Goal: Register for event/course

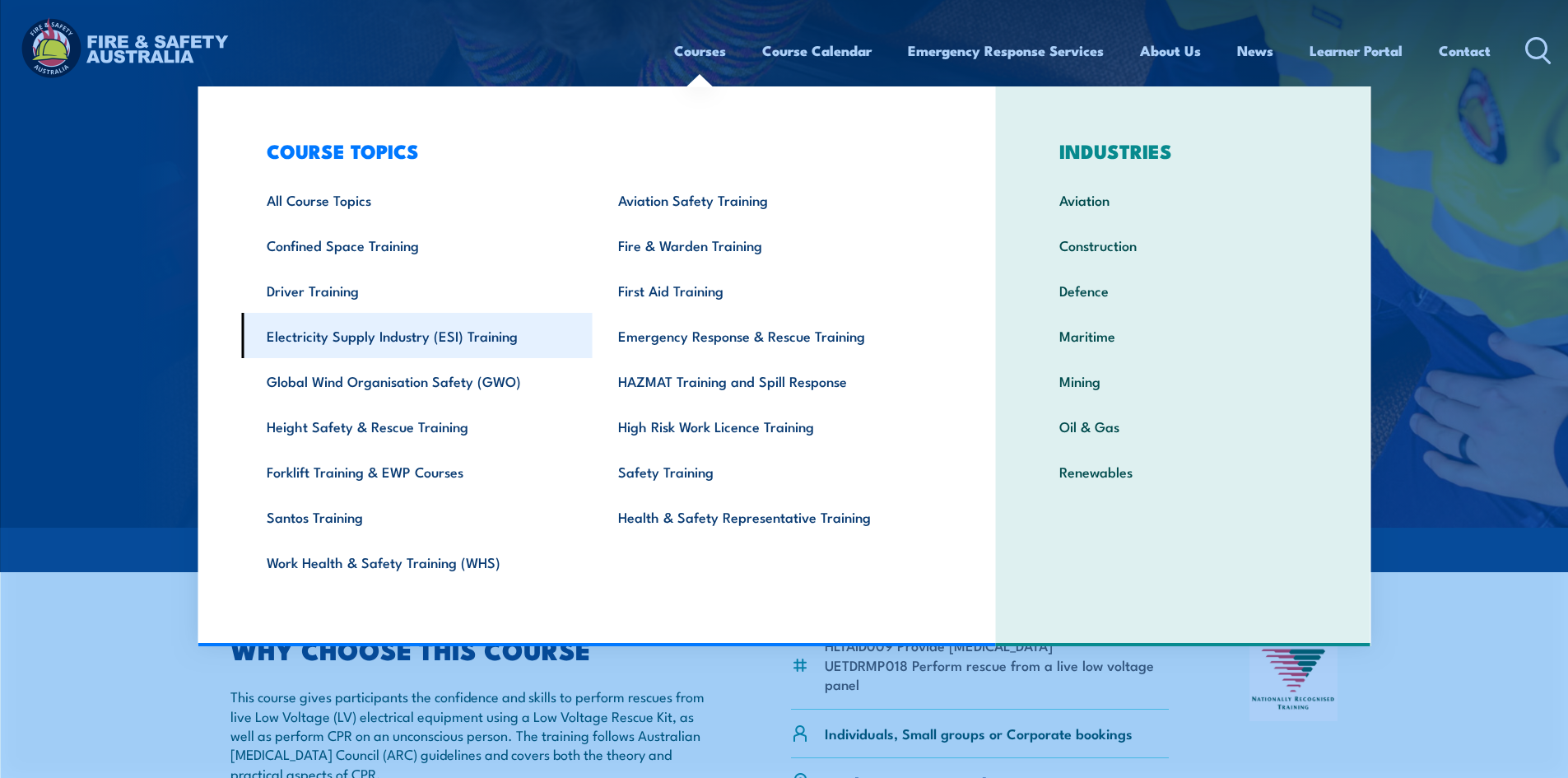
click at [398, 352] on link "Electricity Supply Industry (ESI) Training" at bounding box center [417, 336] width 352 height 45
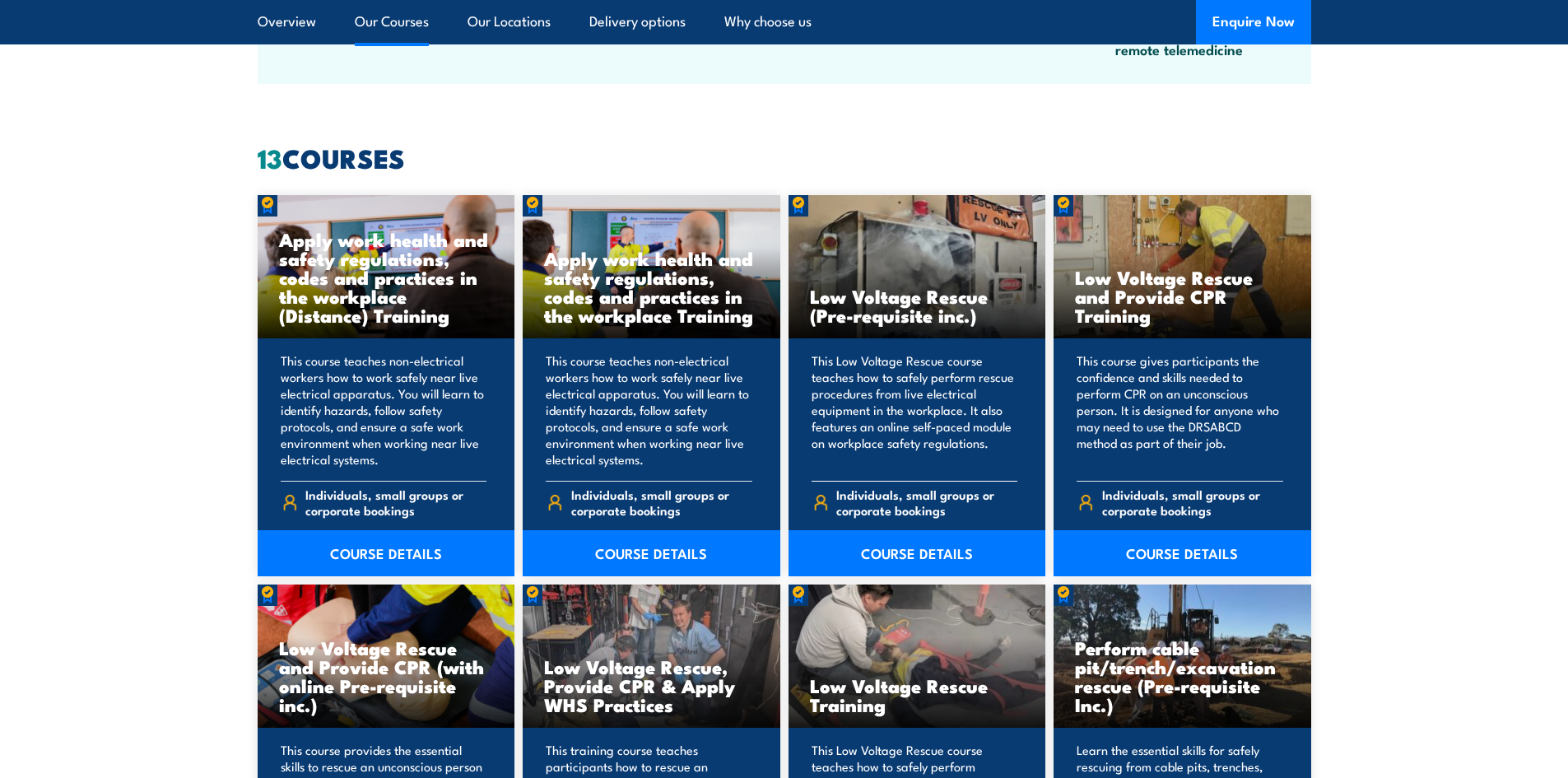
scroll to position [1235, 0]
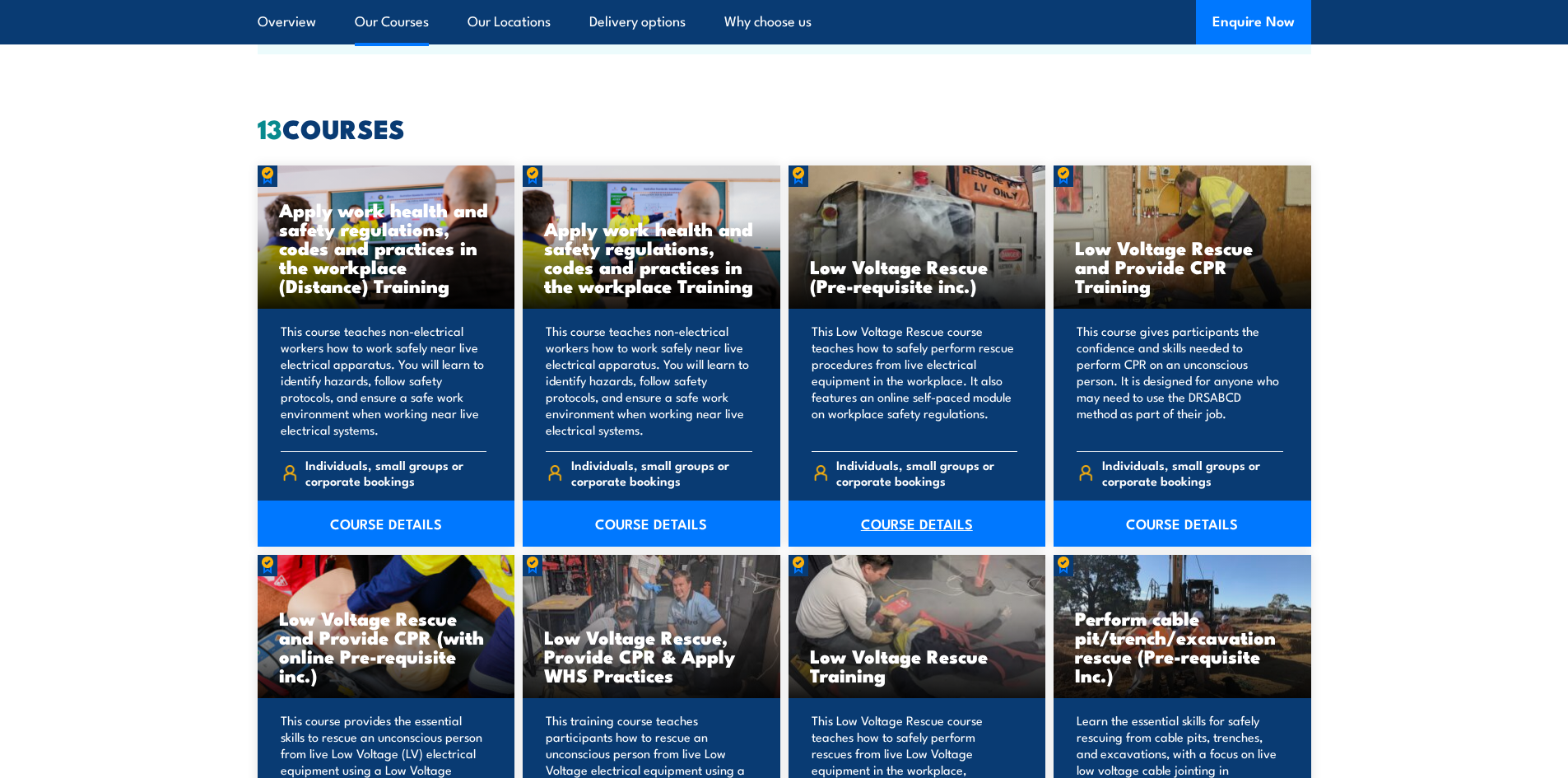
click at [932, 522] on link "COURSE DETAILS" at bounding box center [917, 523] width 258 height 46
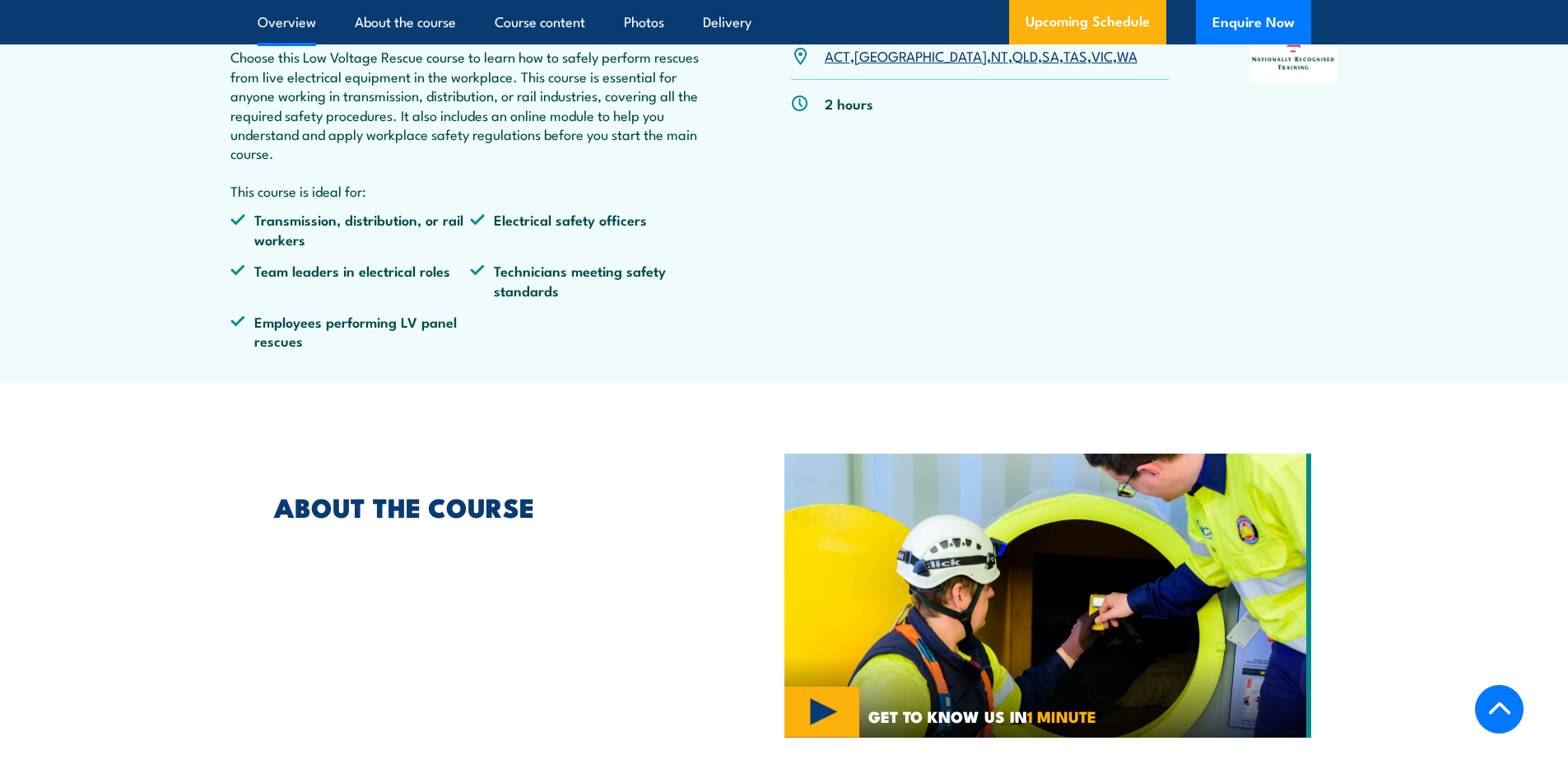
scroll to position [1152, 0]
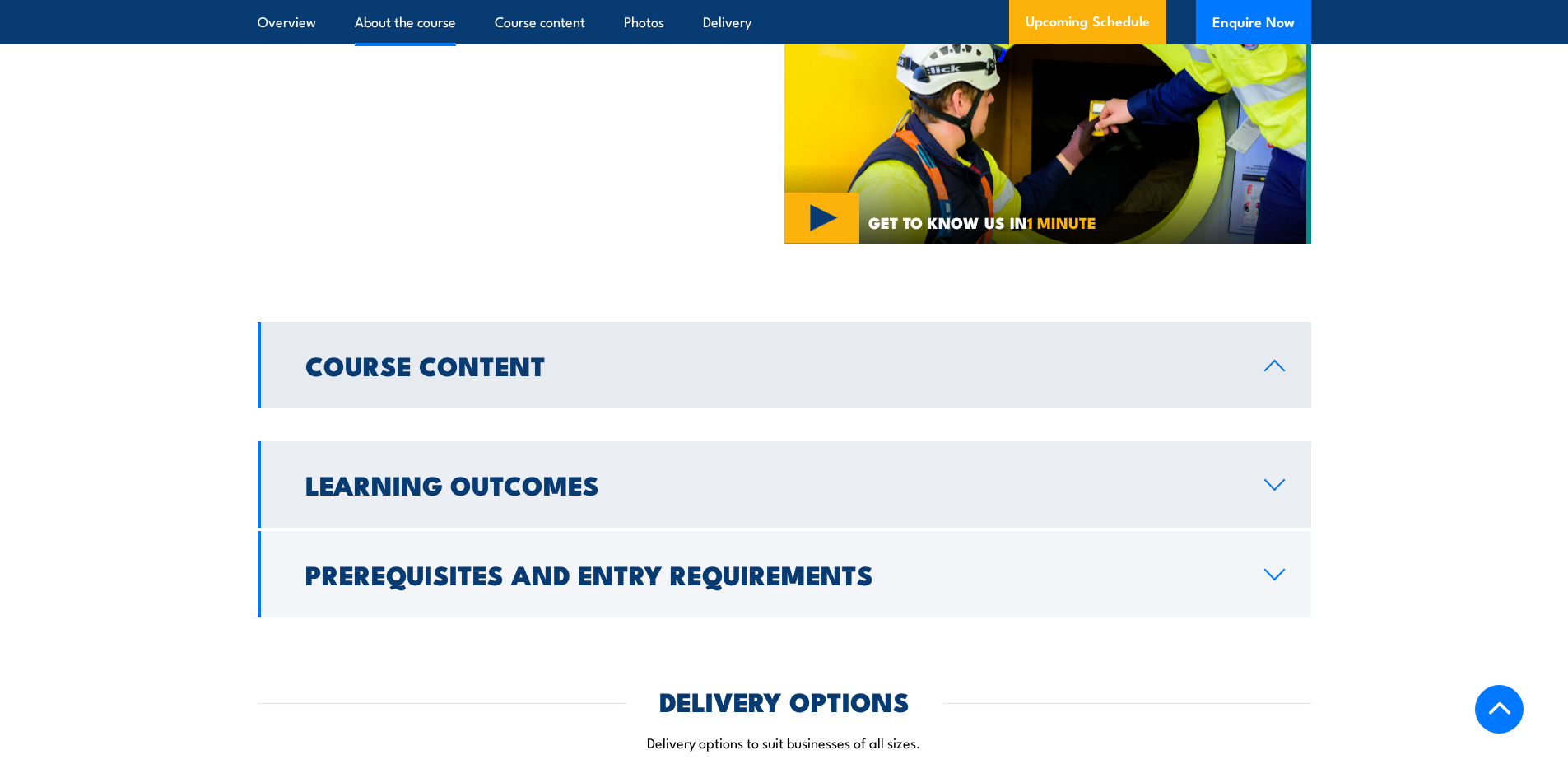
click at [1284, 473] on link "Learning Outcomes" at bounding box center [784, 484] width 1054 height 86
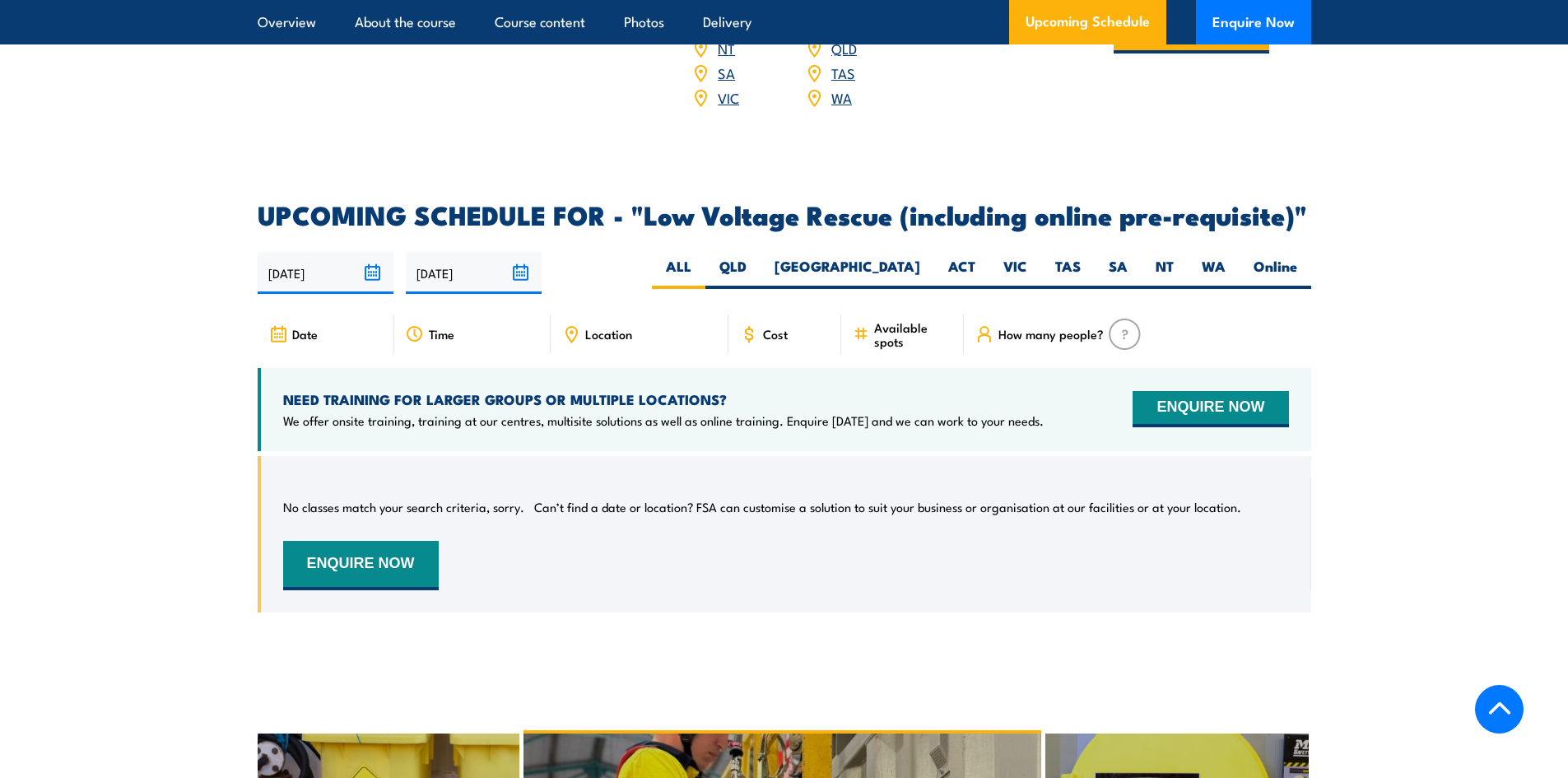
scroll to position [2305, 0]
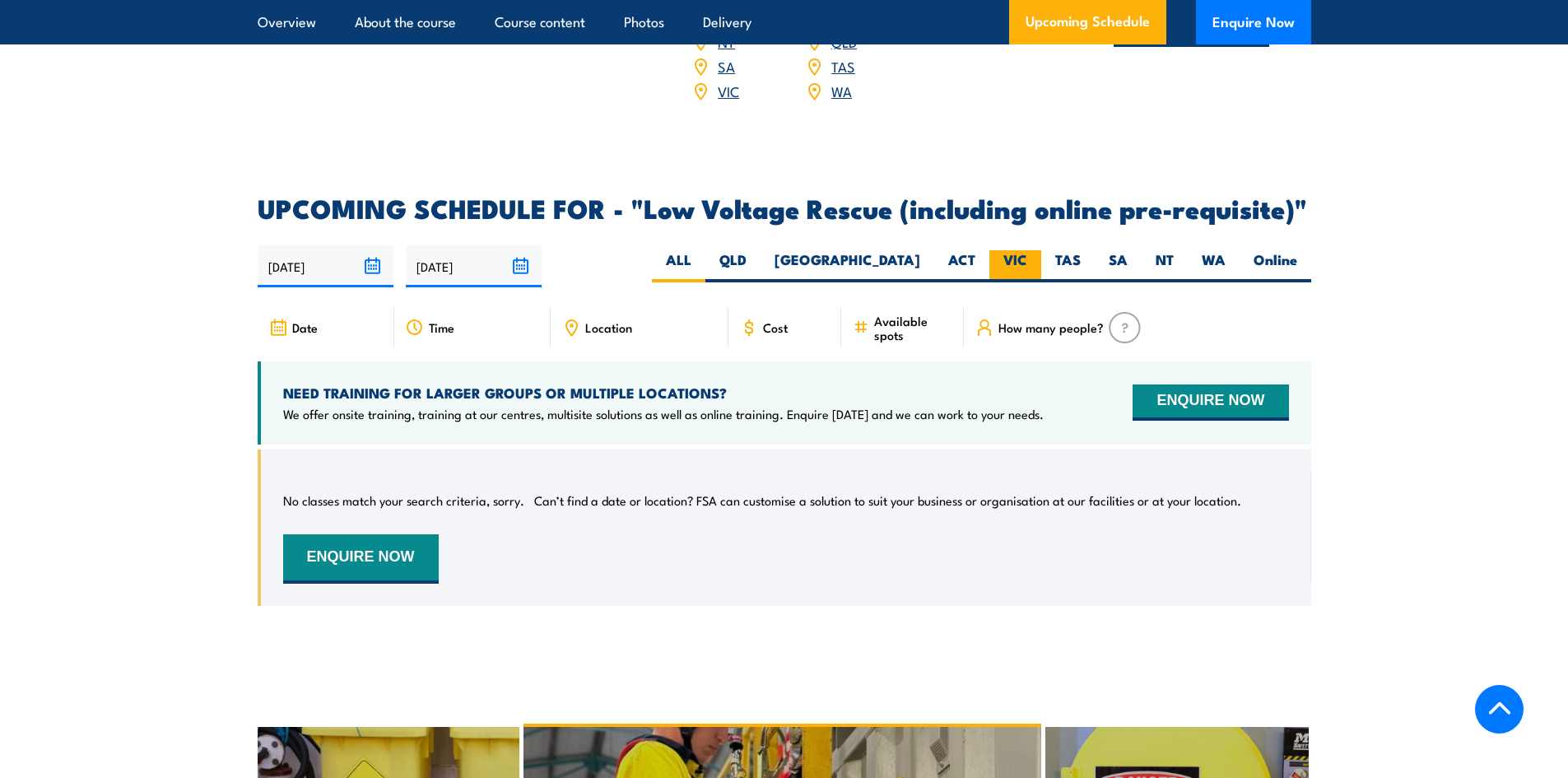
click at [1017, 251] on label "VIC" at bounding box center [1015, 267] width 52 height 32
click at [1027, 251] on input "VIC" at bounding box center [1032, 255] width 10 height 10
radio input "true"
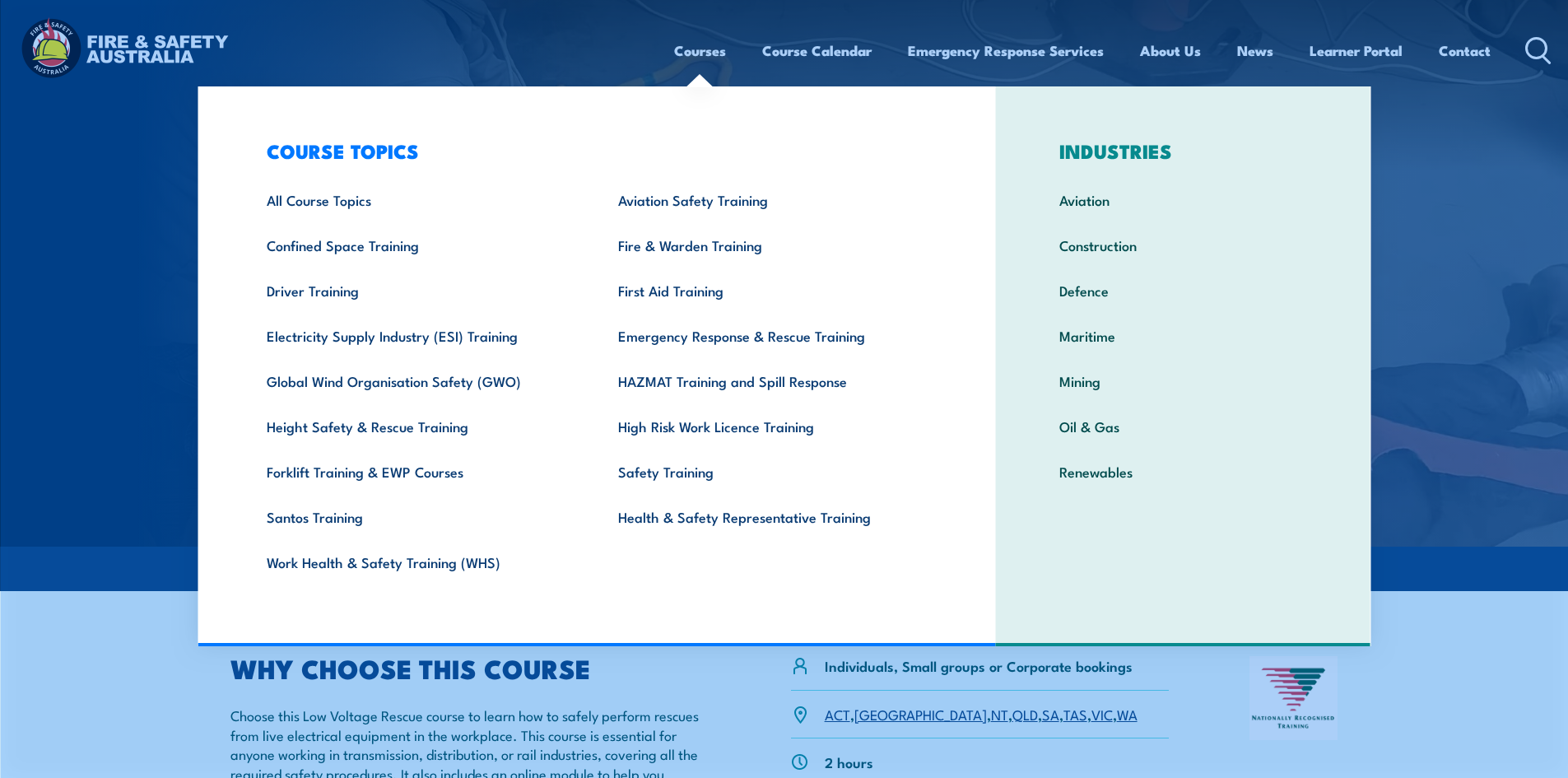
click at [679, 48] on link "Courses" at bounding box center [699, 50] width 52 height 43
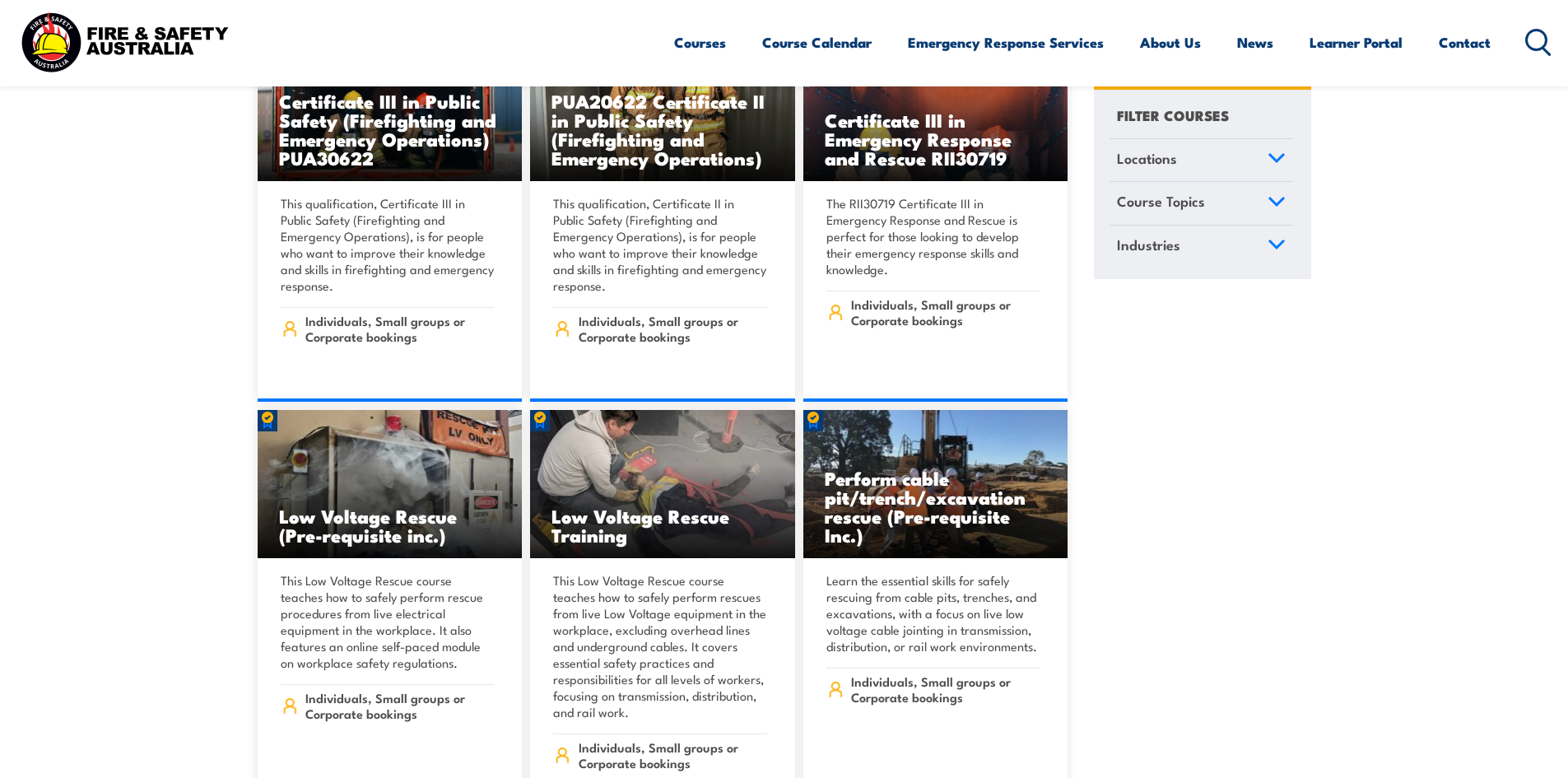
scroll to position [4034, 0]
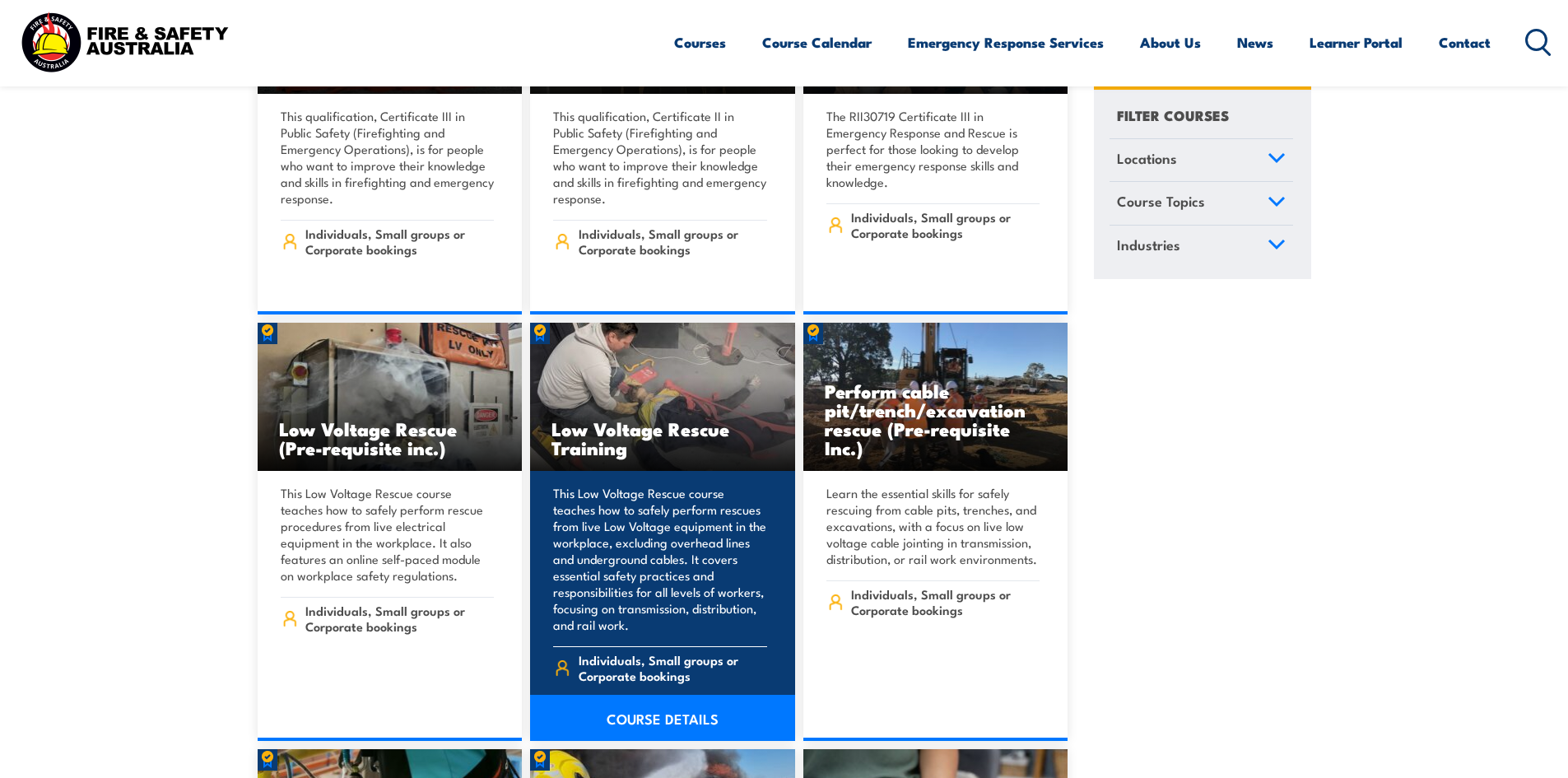
click at [663, 419] on h3 "Low Voltage Rescue Training" at bounding box center [662, 438] width 222 height 38
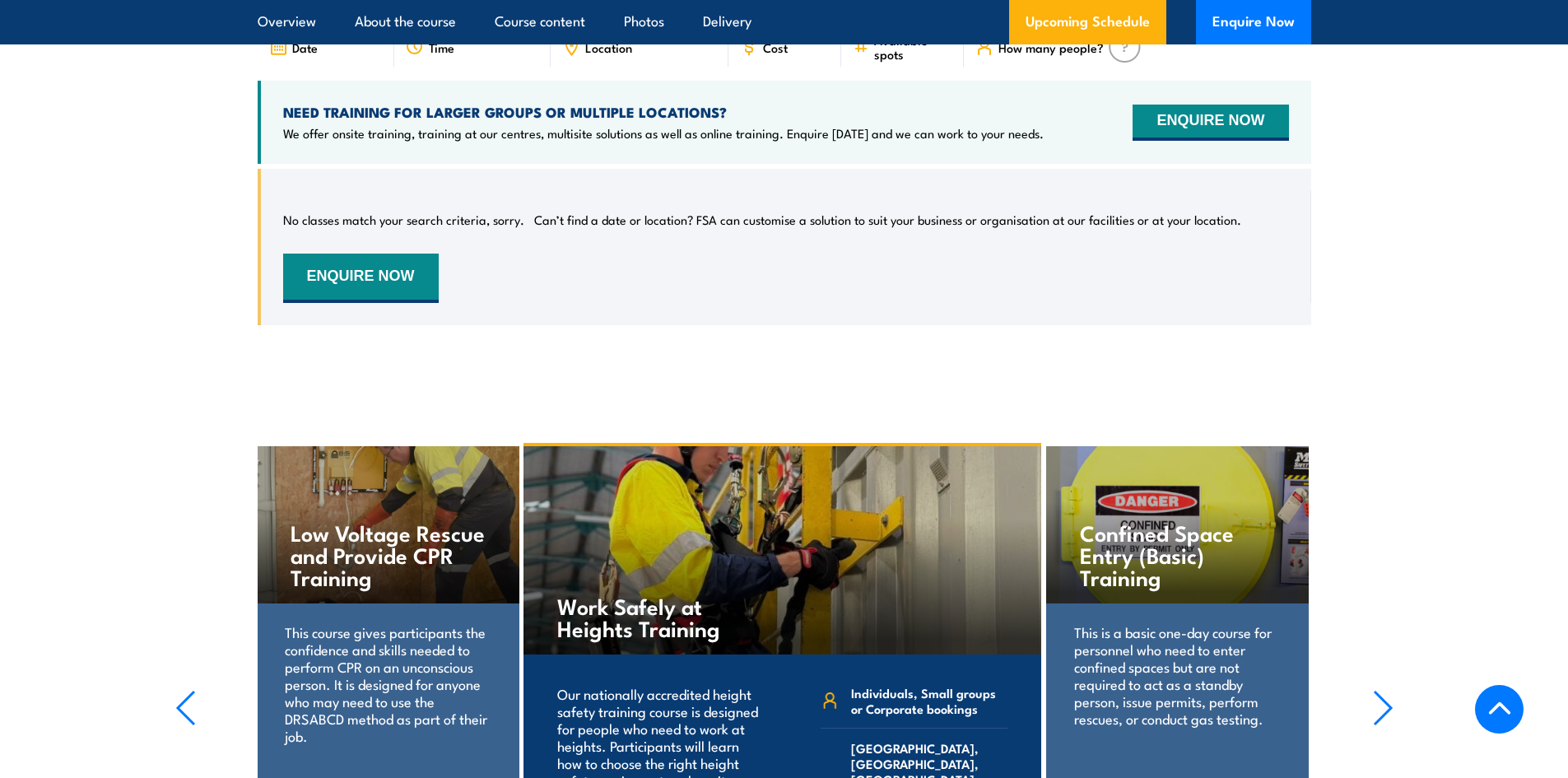
scroll to position [2470, 0]
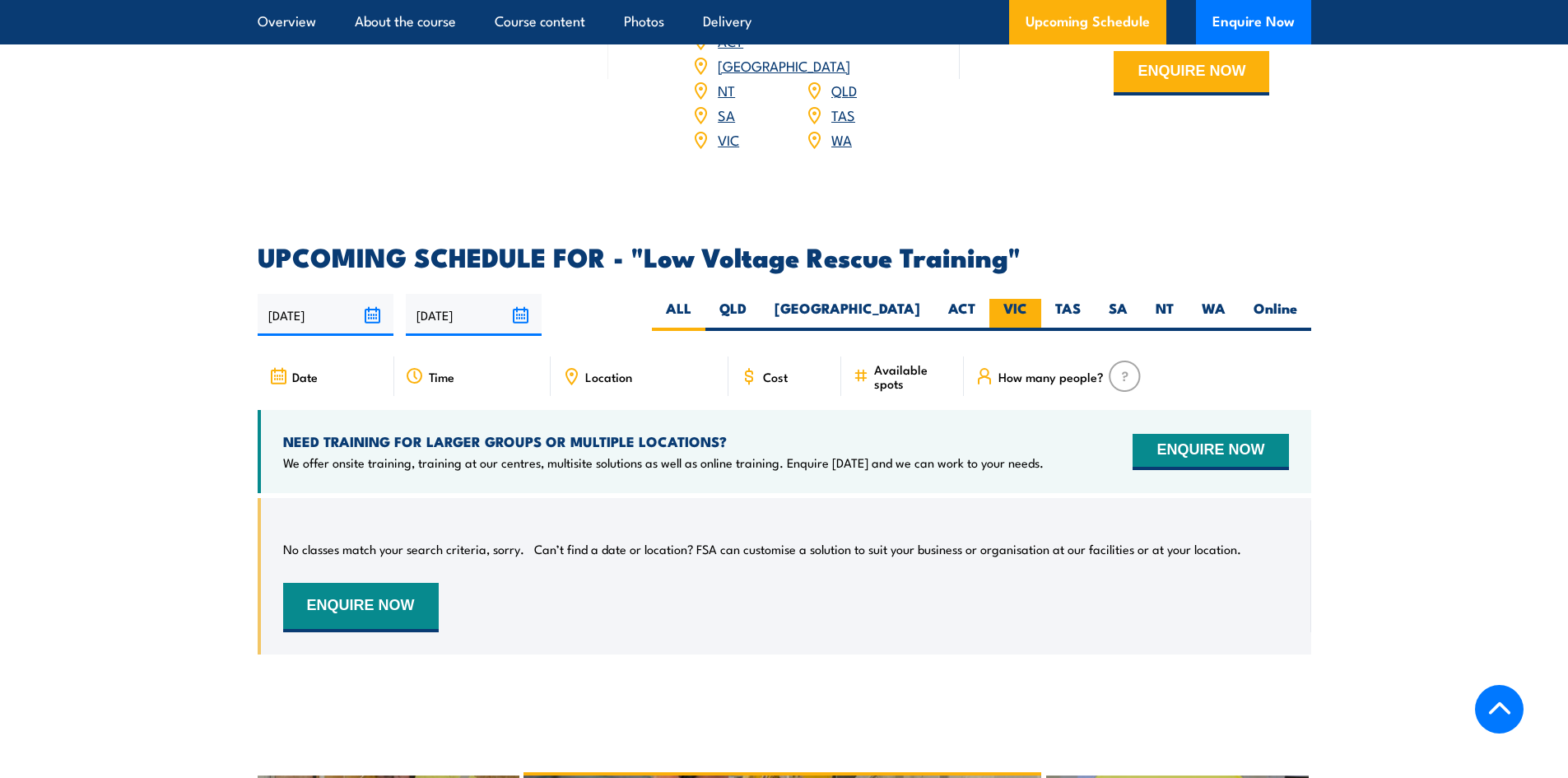
click at [1013, 299] on label "VIC" at bounding box center [1015, 315] width 52 height 32
click at [1027, 299] on input "VIC" at bounding box center [1032, 303] width 10 height 10
radio input "true"
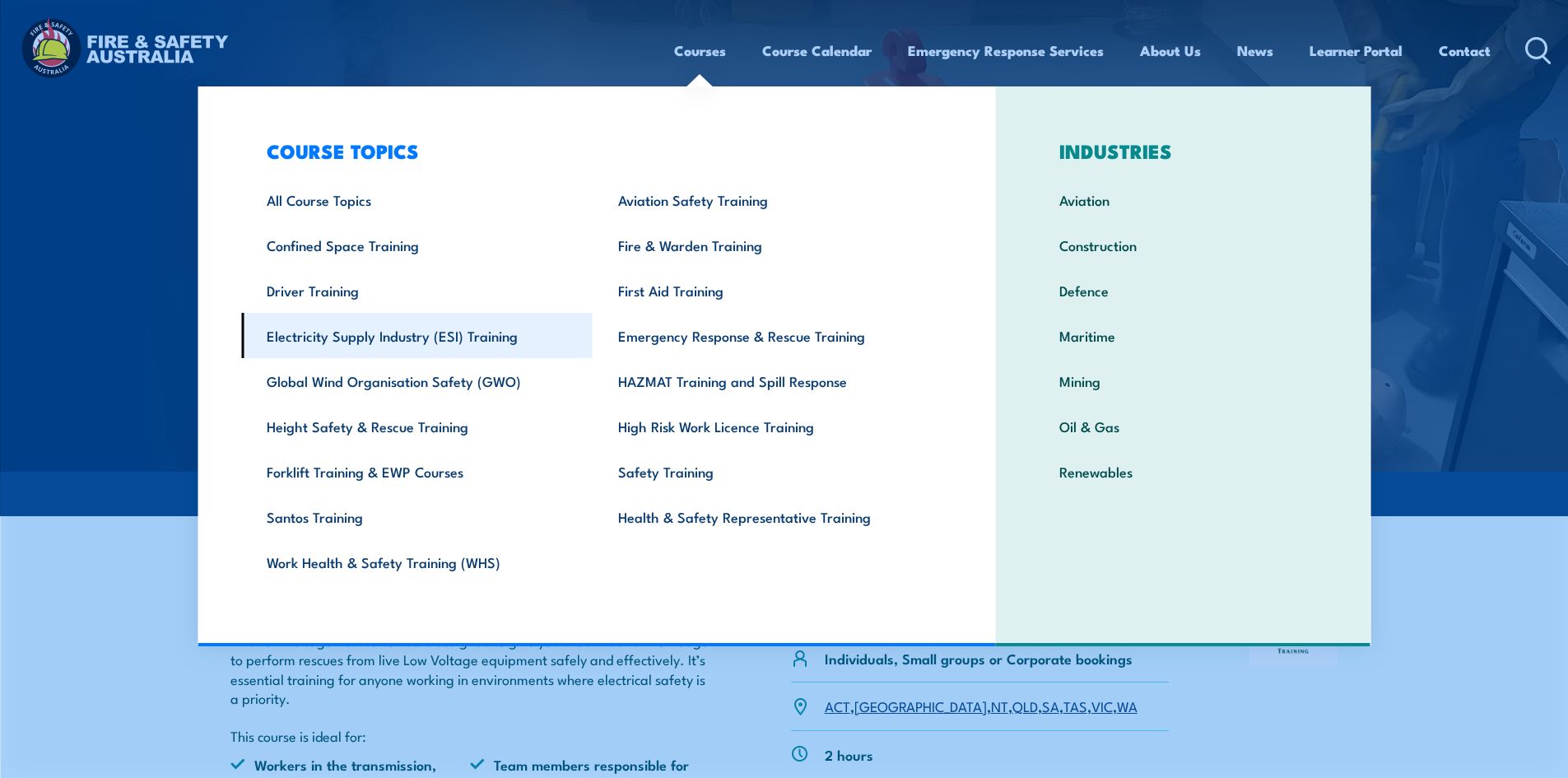
click at [378, 341] on link "Electricity Supply Industry (ESI) Training" at bounding box center [417, 336] width 352 height 45
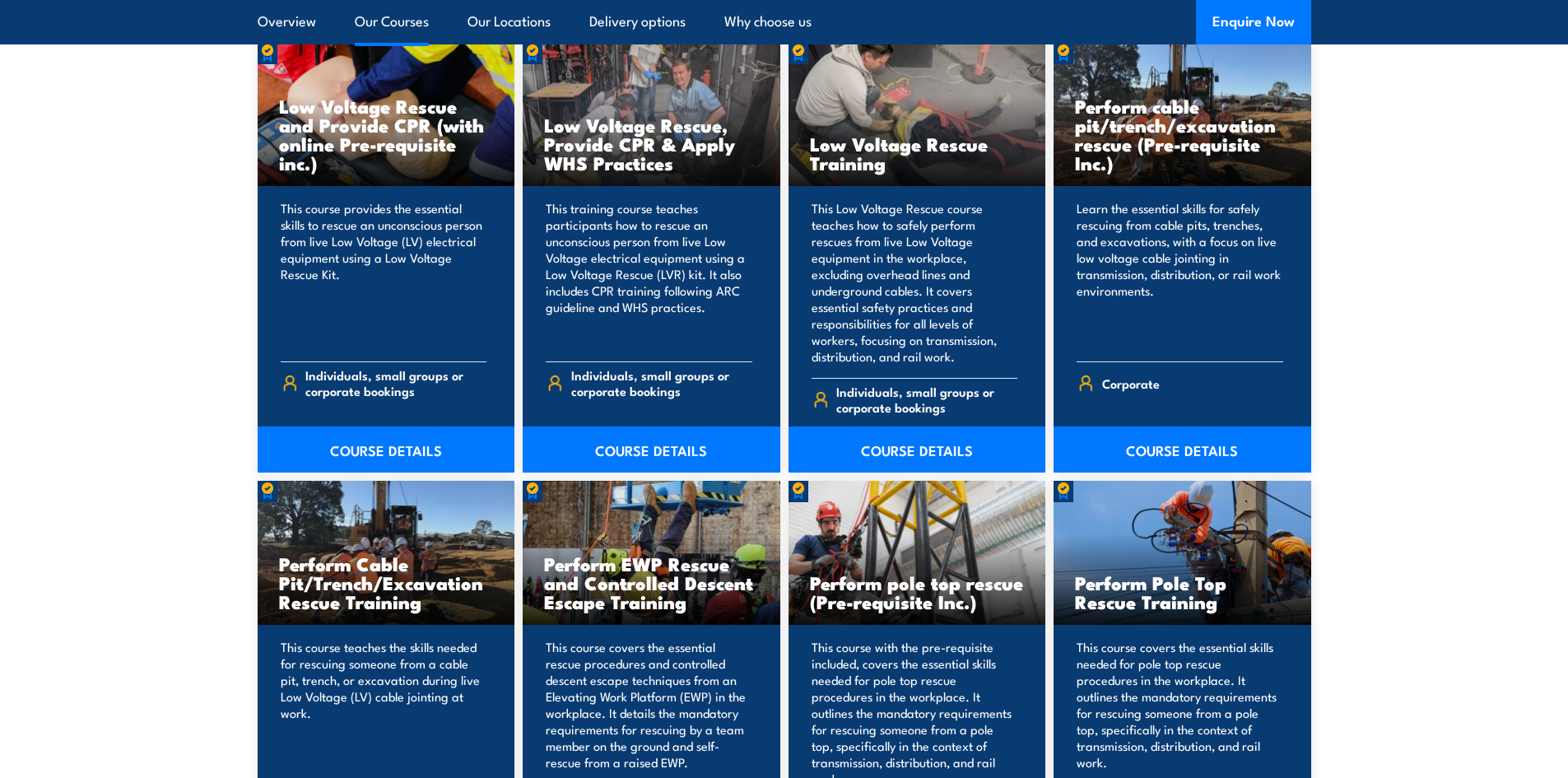
scroll to position [1811, 0]
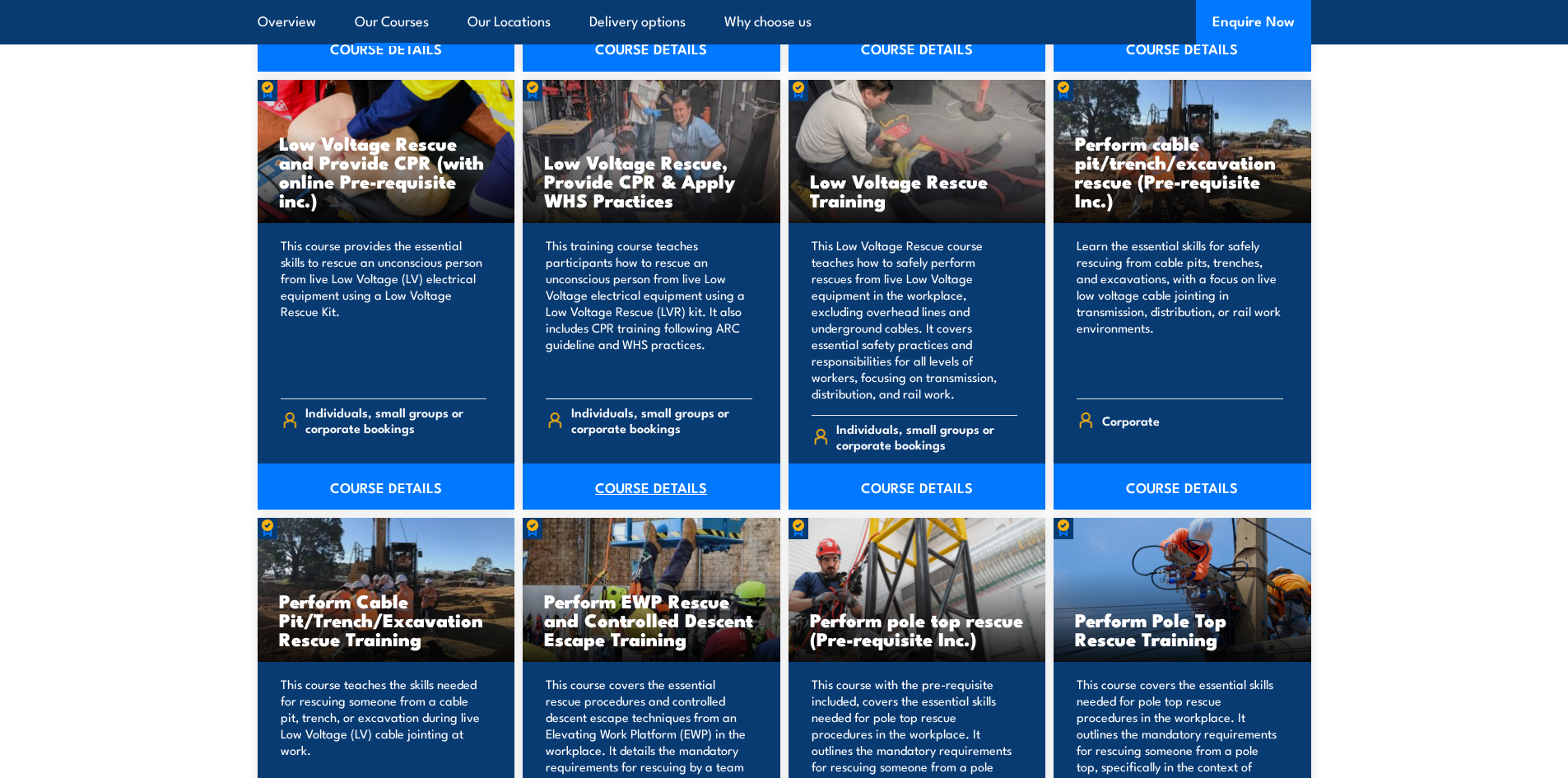
click at [626, 475] on link "COURSE DETAILS" at bounding box center [651, 486] width 258 height 46
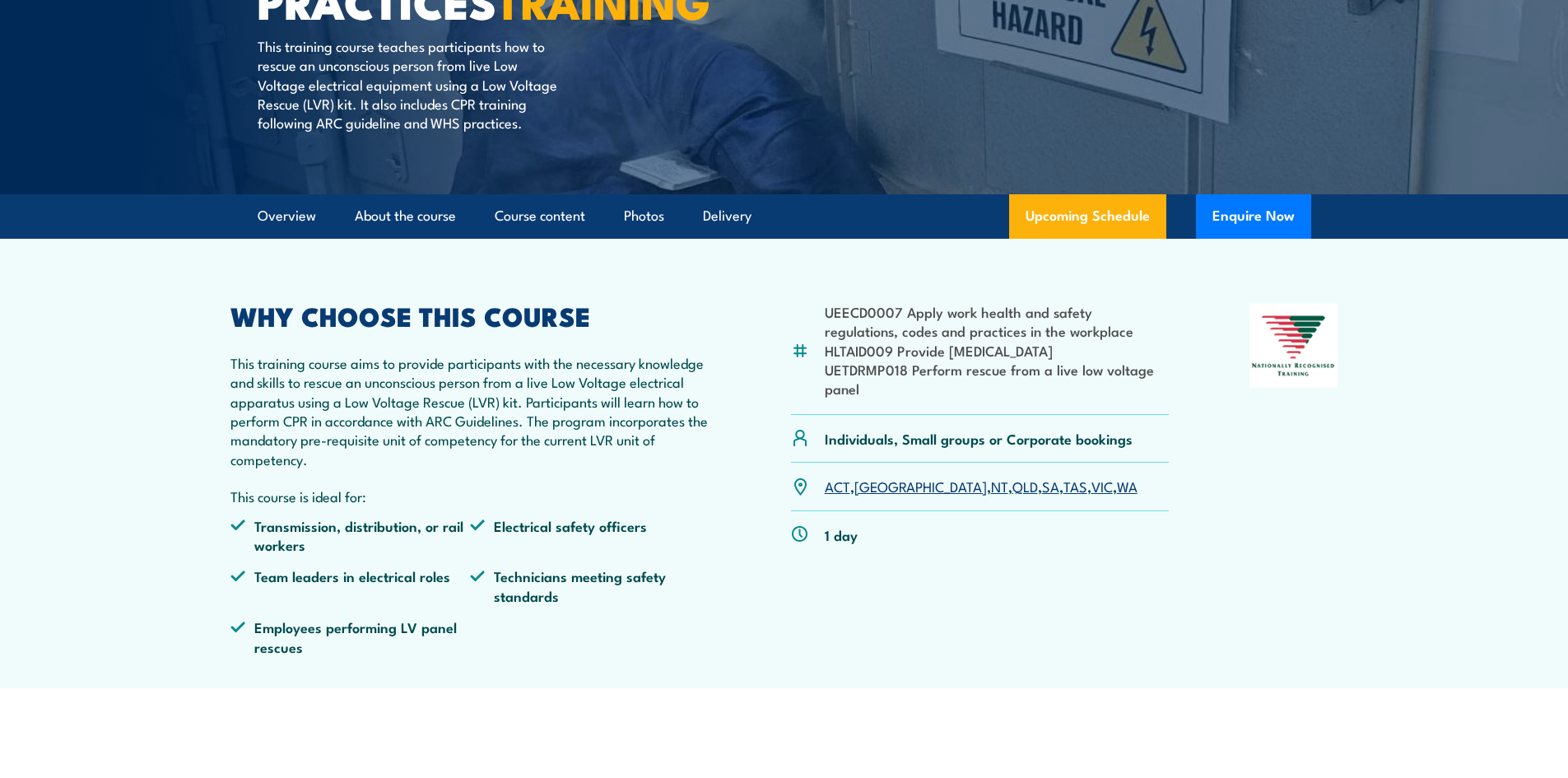
scroll to position [329, 0]
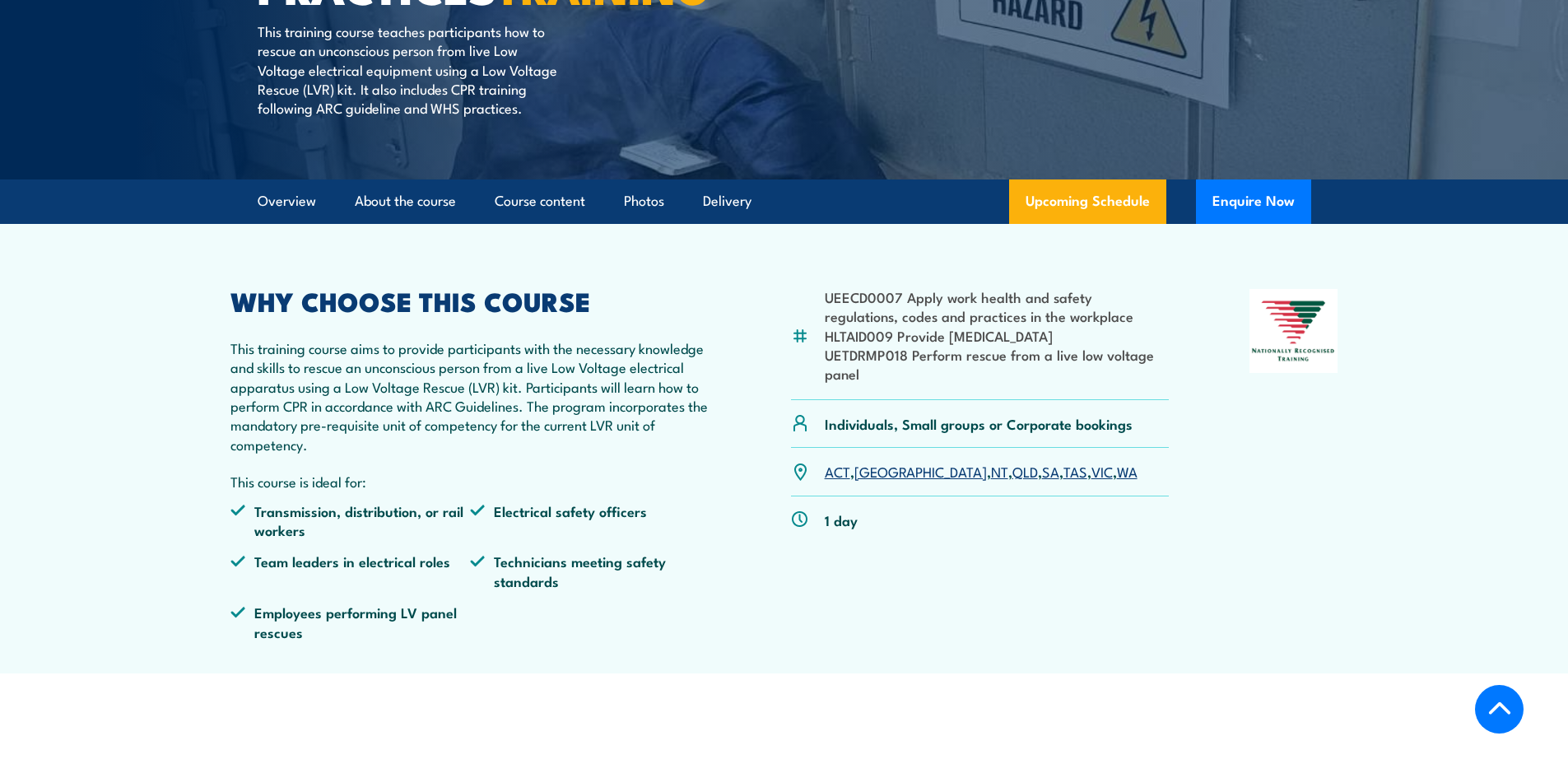
click at [1092, 481] on link "VIC" at bounding box center [1102, 471] width 22 height 20
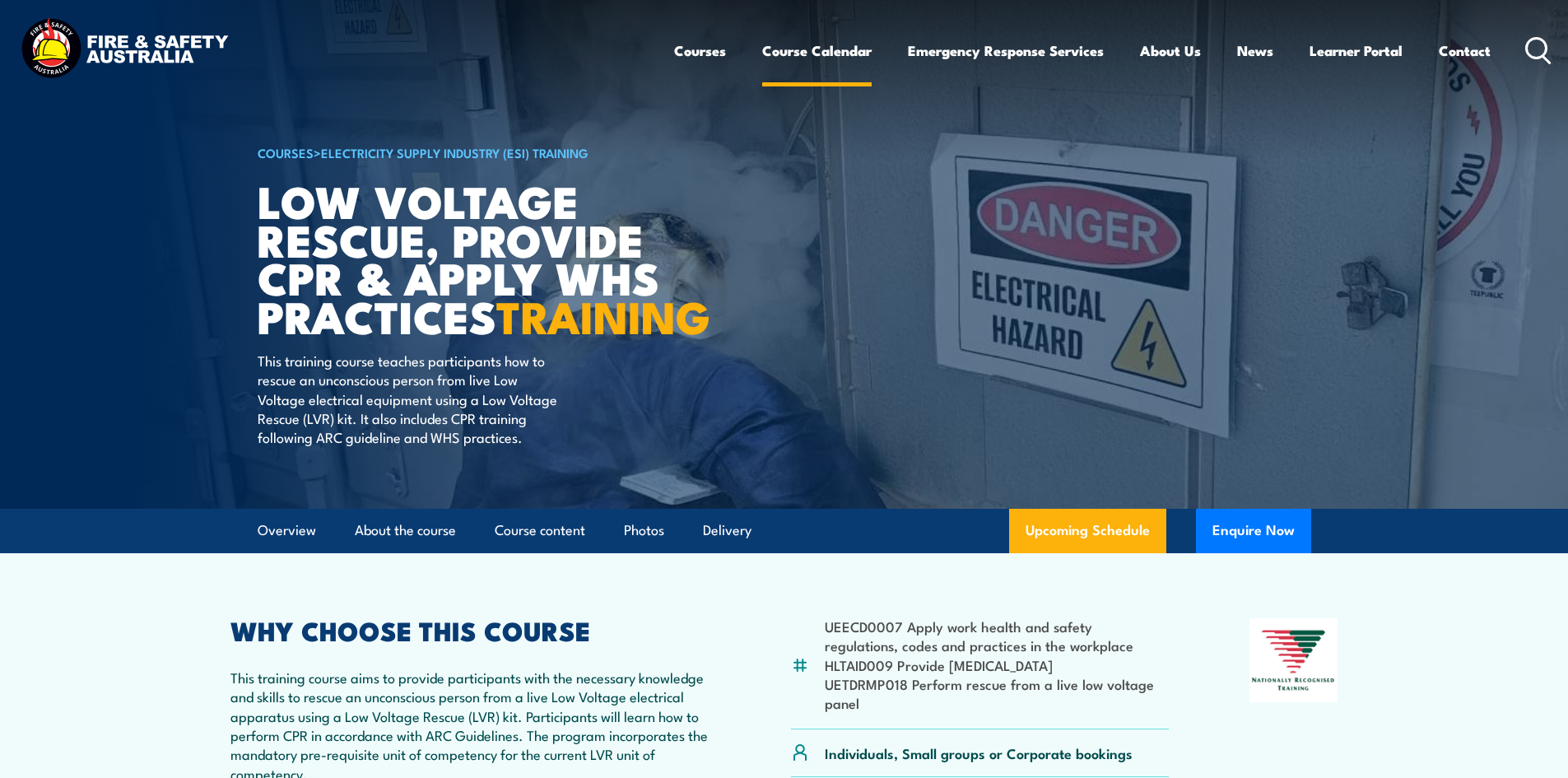
click at [786, 50] on link "Course Calendar" at bounding box center [817, 50] width 110 height 43
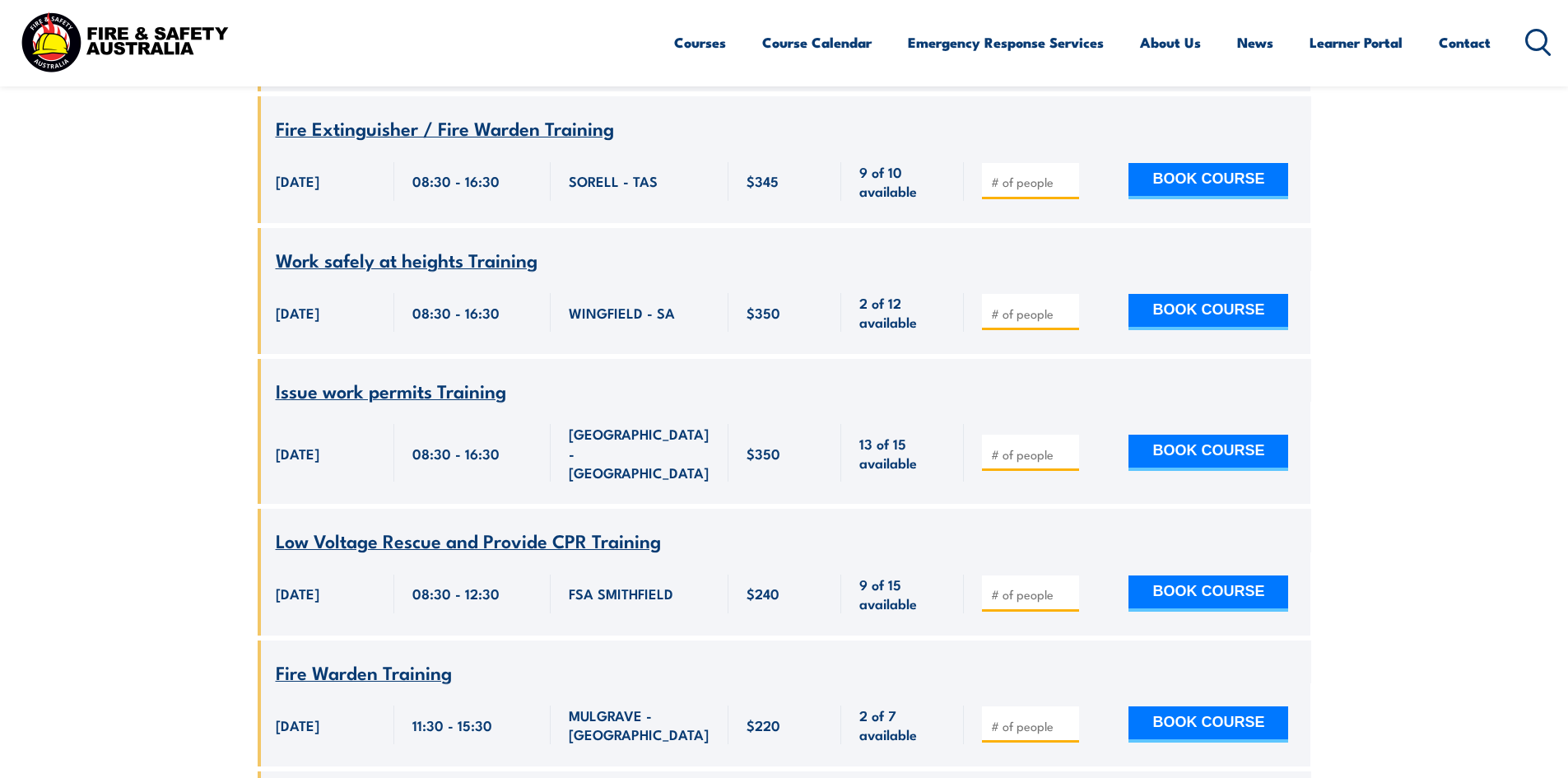
scroll to position [5598, 0]
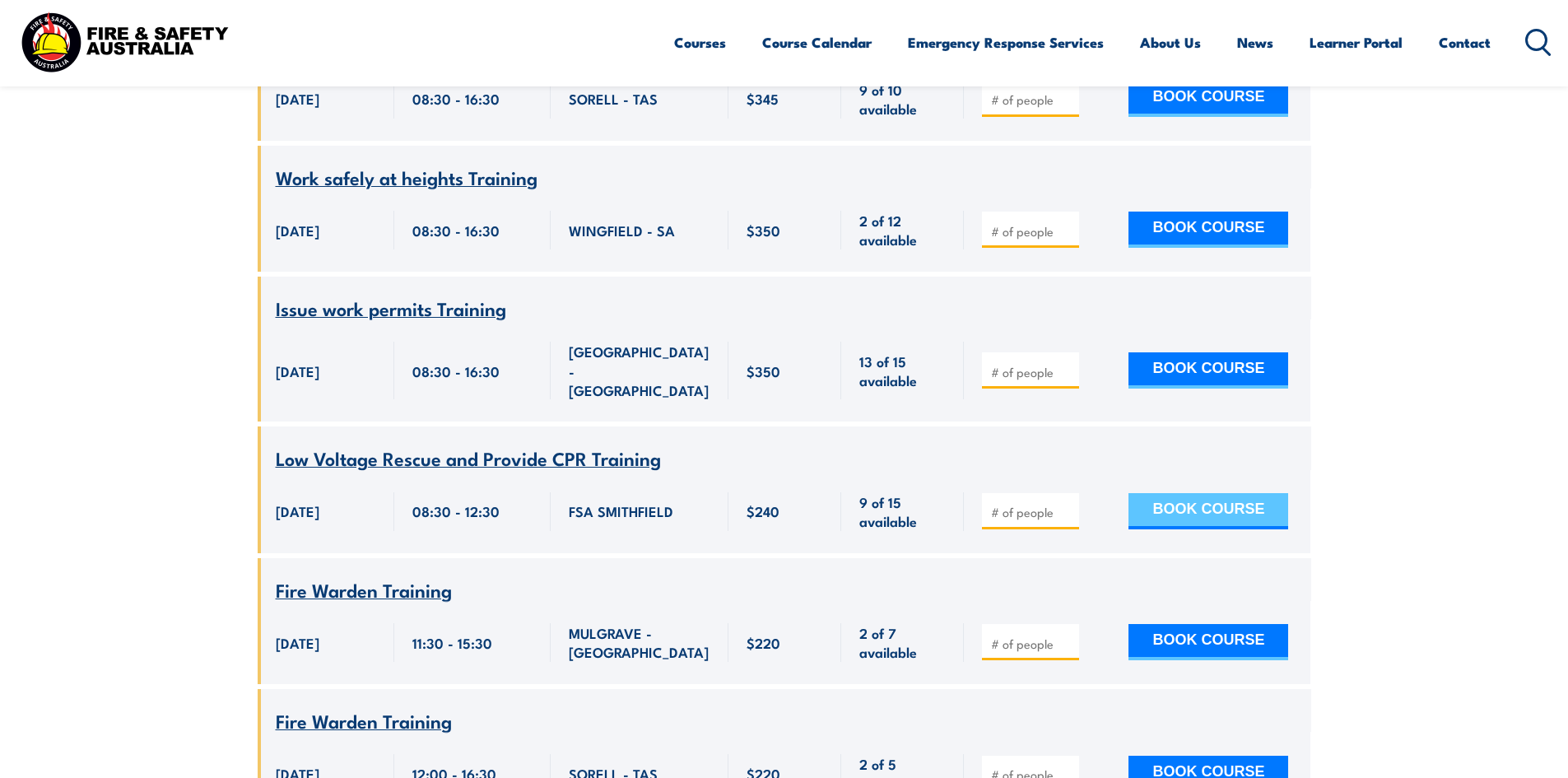
click at [1198, 493] on button "BOOK COURSE" at bounding box center [1208, 511] width 160 height 36
type input "1"
click at [1064, 504] on input "1" at bounding box center [1032, 511] width 82 height 16
click at [1177, 493] on button "BOOK COURSE" at bounding box center [1208, 511] width 160 height 36
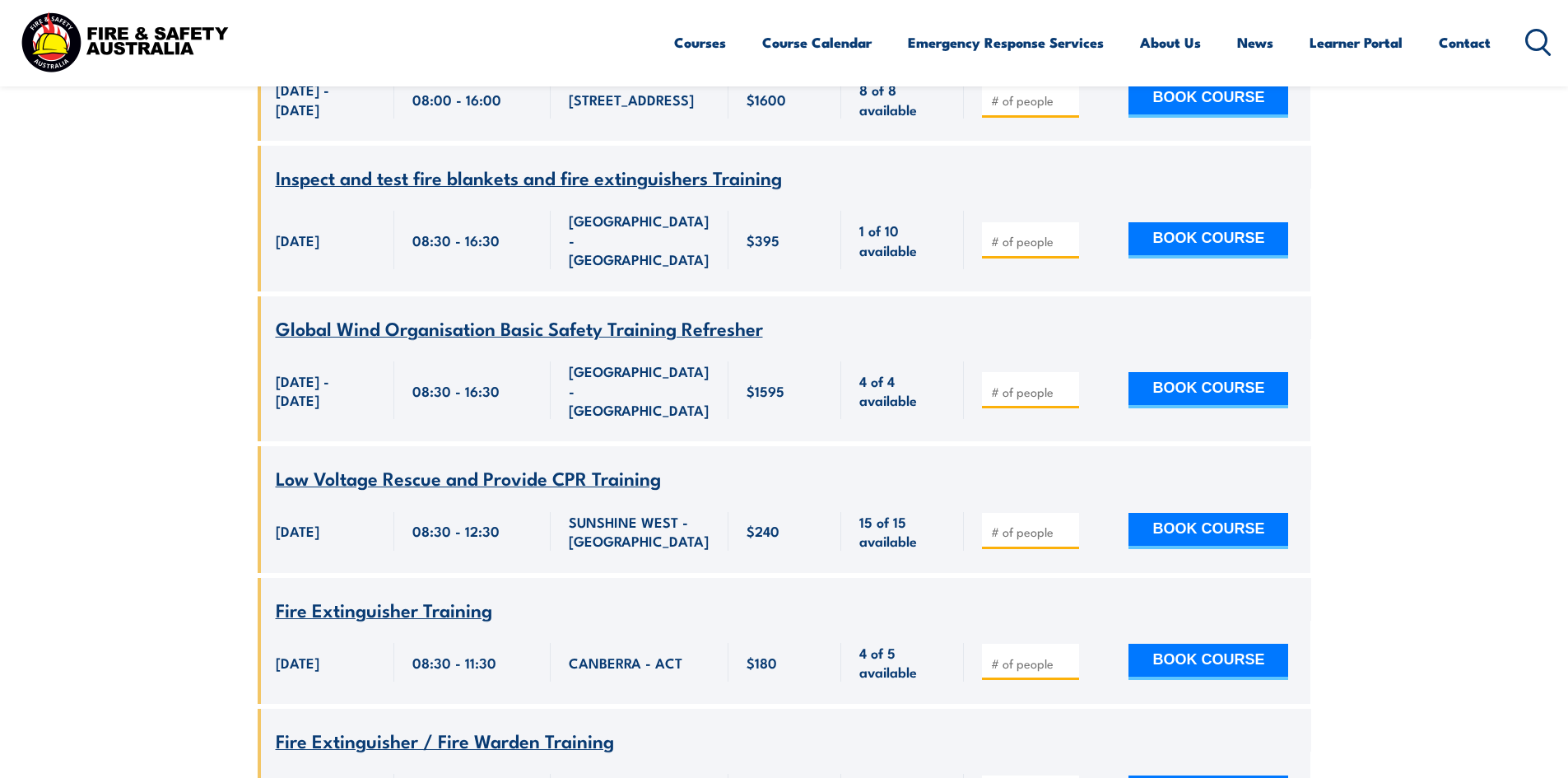
scroll to position [15889, 0]
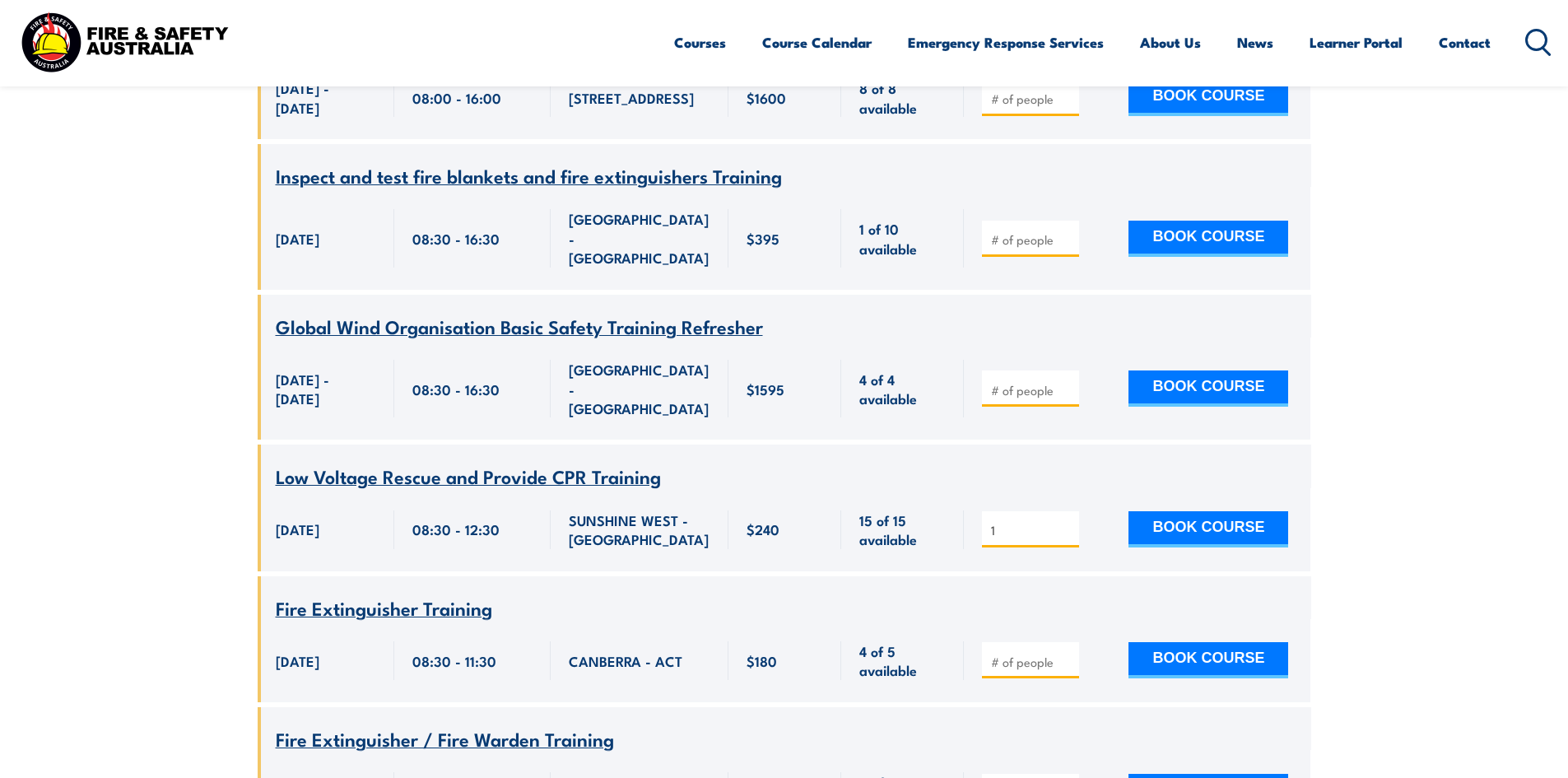
type input "1"
click at [1066, 522] on input "1" at bounding box center [1032, 529] width 82 height 16
click at [1193, 524] on button "BOOK COURSE" at bounding box center [1208, 529] width 160 height 36
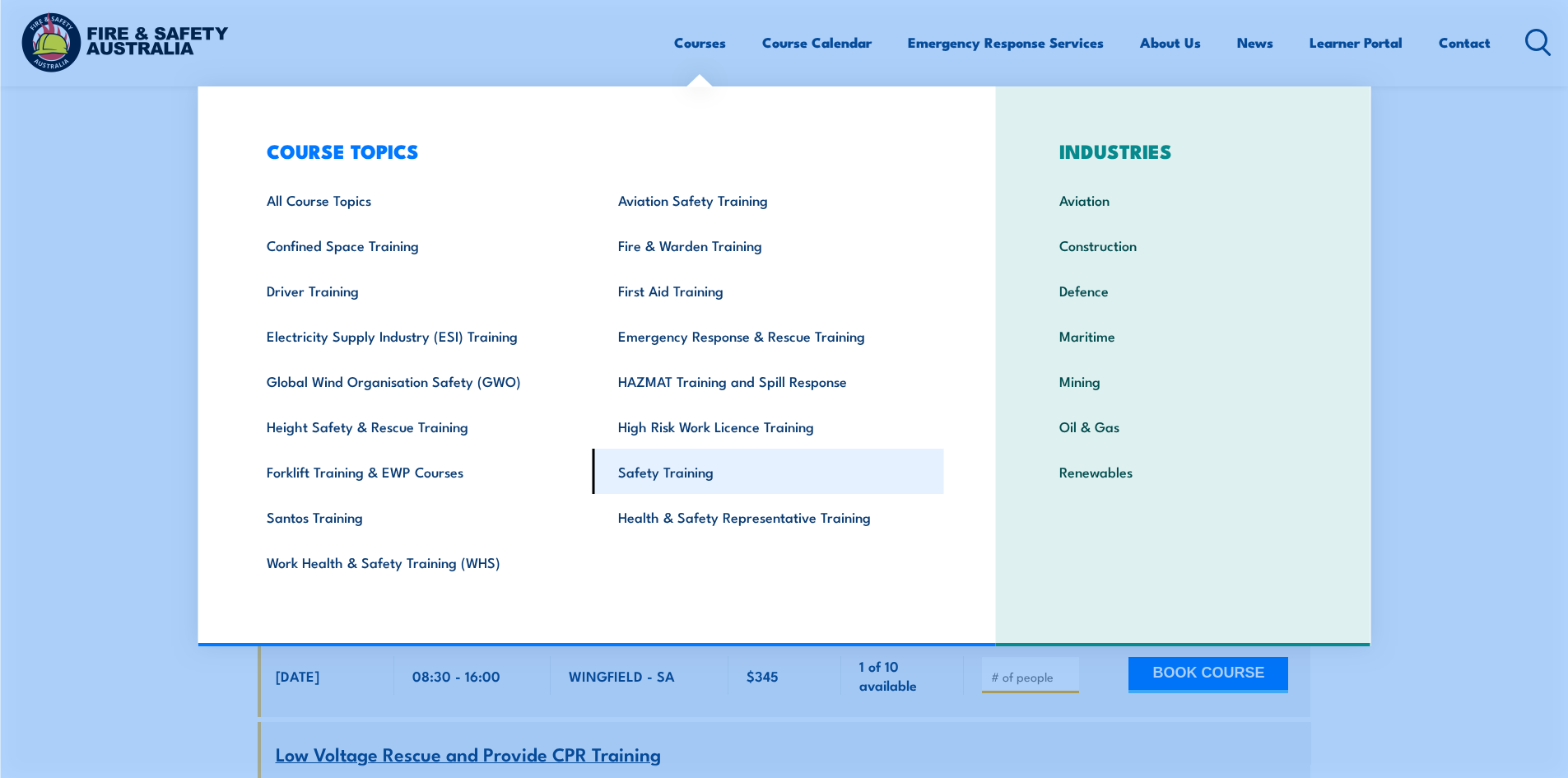
click at [681, 481] on link "Safety Training" at bounding box center [768, 472] width 352 height 45
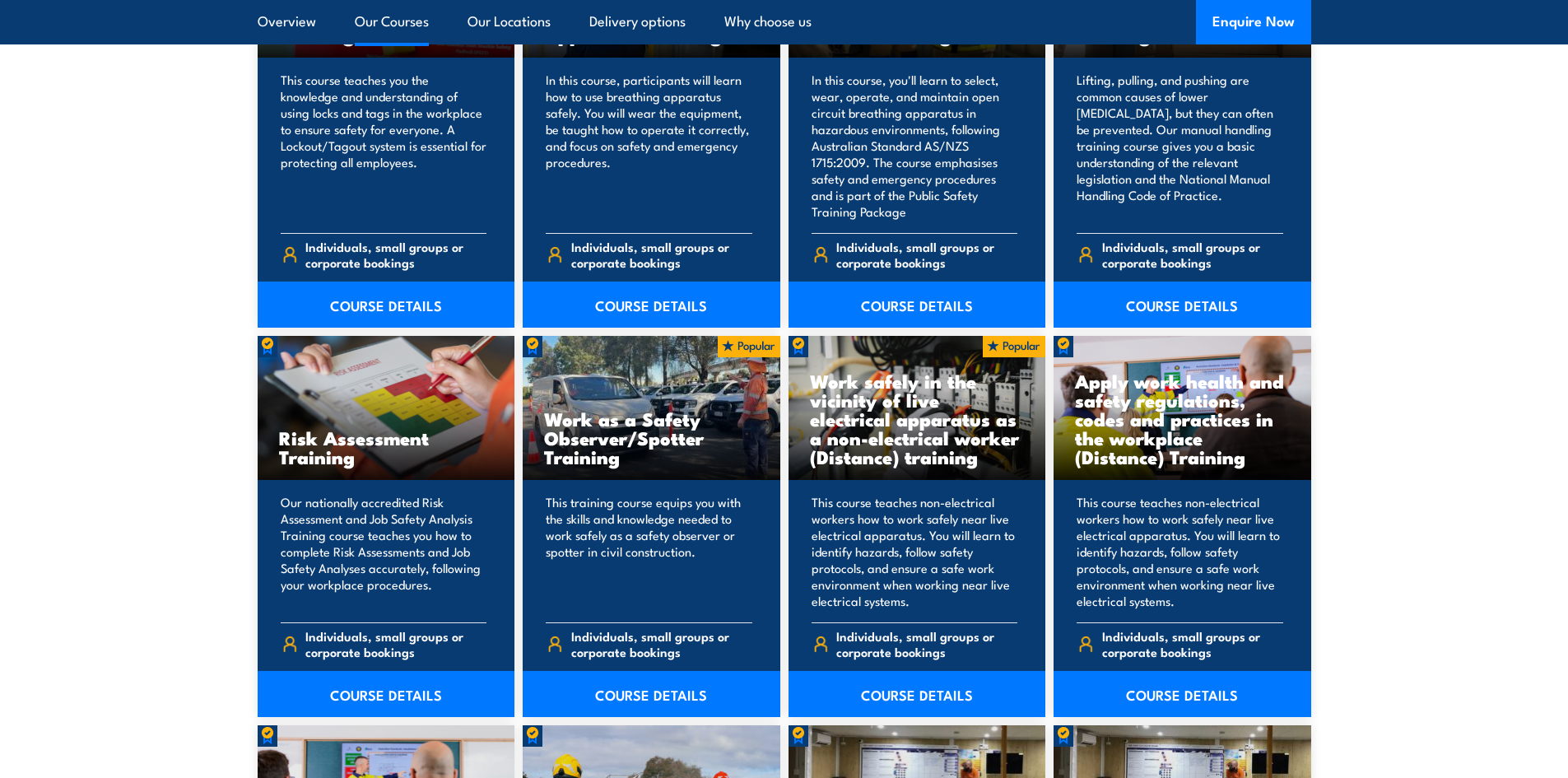
scroll to position [1893, 0]
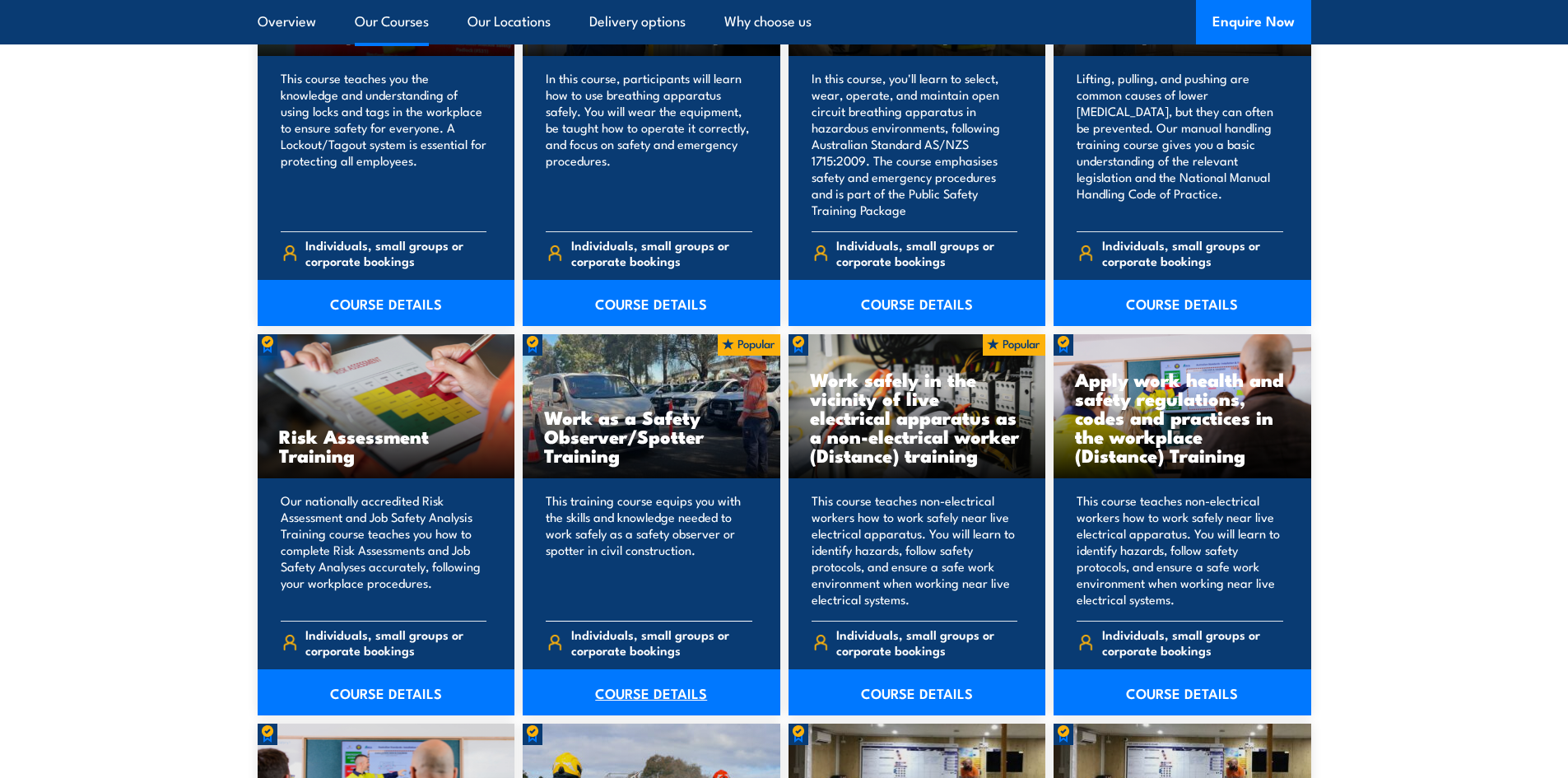
click at [639, 691] on link "COURSE DETAILS" at bounding box center [651, 692] width 258 height 46
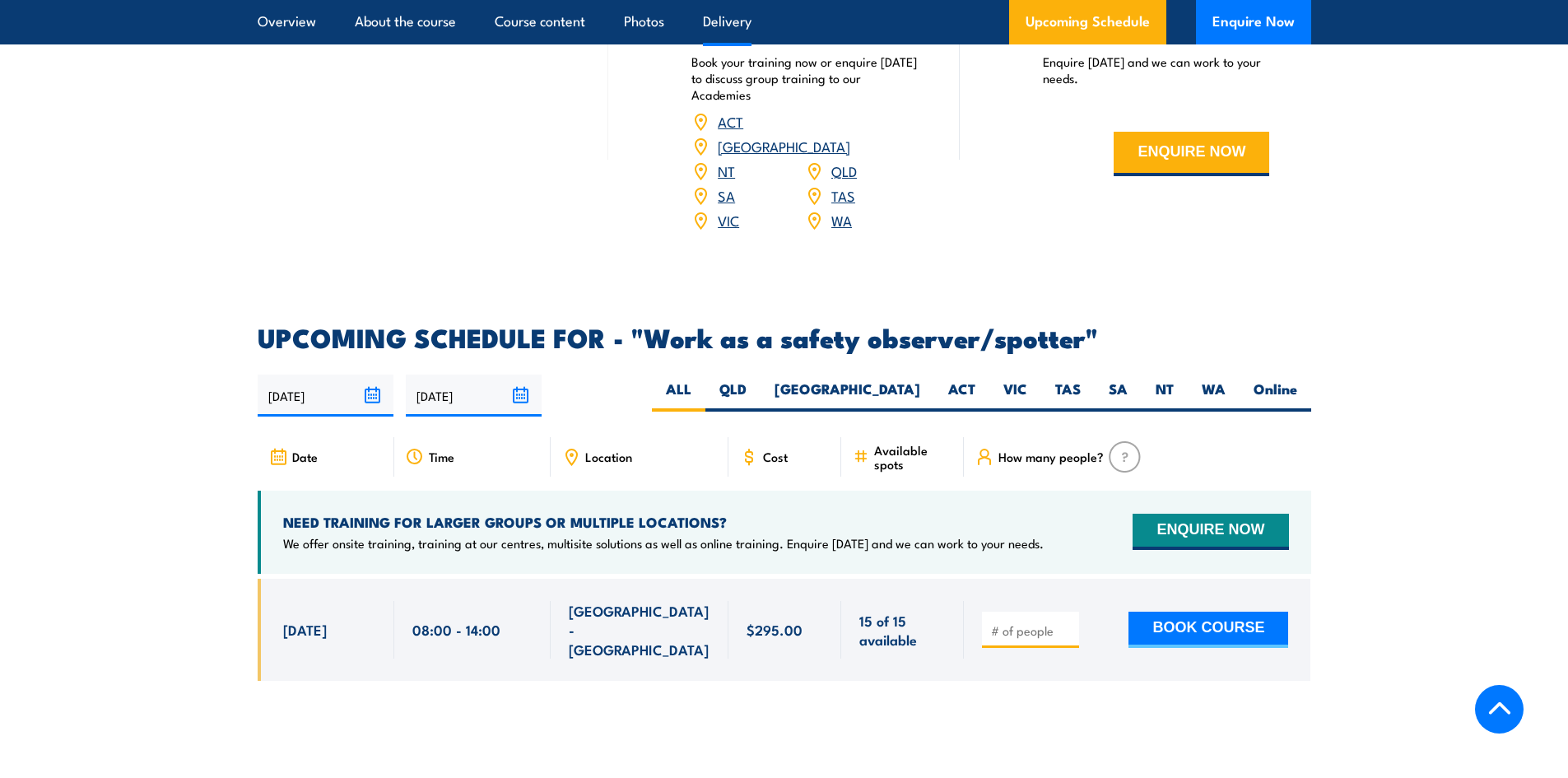
scroll to position [2305, 0]
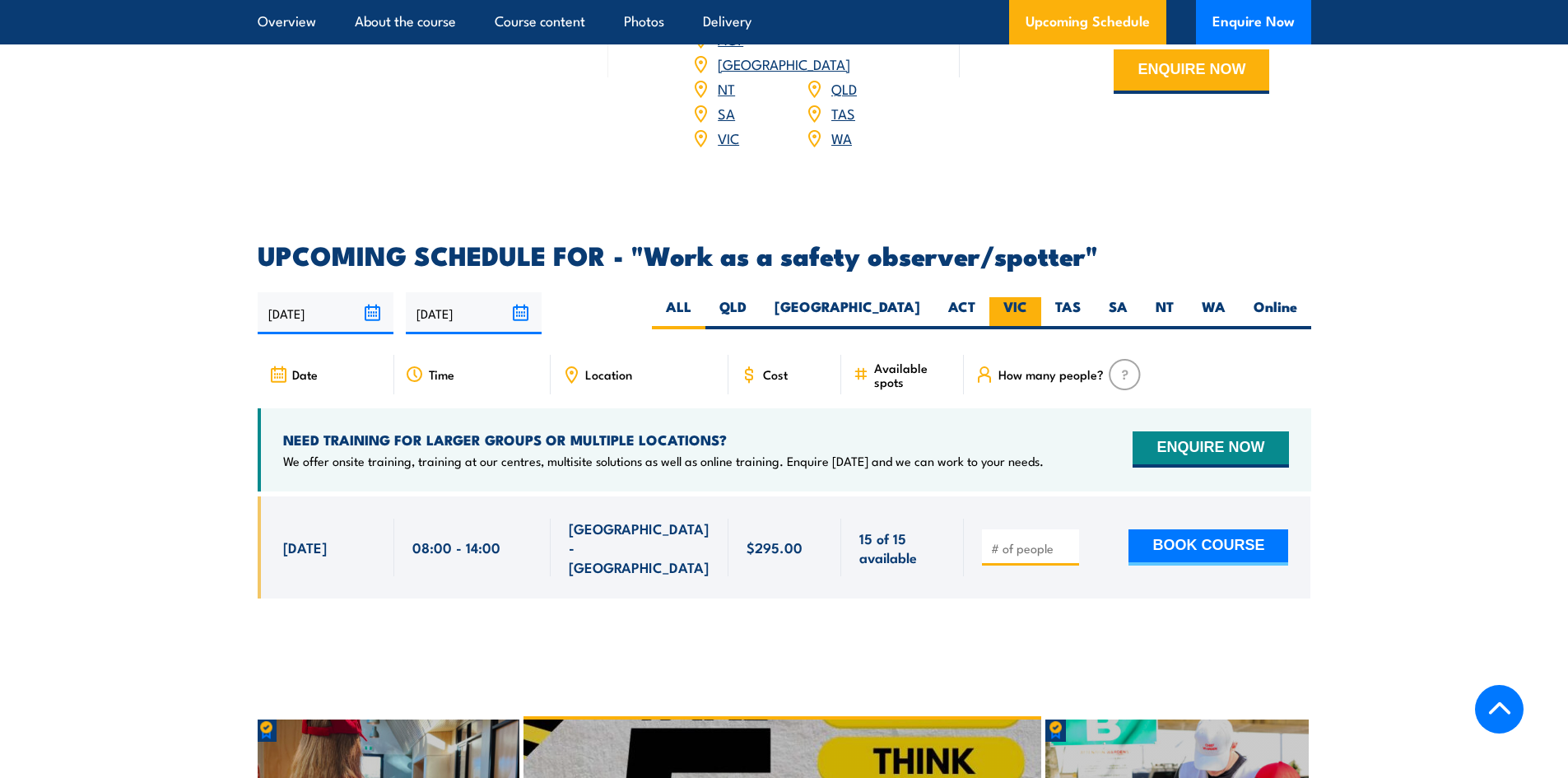
click at [1026, 297] on label "VIC" at bounding box center [1015, 313] width 52 height 32
click at [1027, 297] on input "VIC" at bounding box center [1032, 302] width 10 height 10
radio input "true"
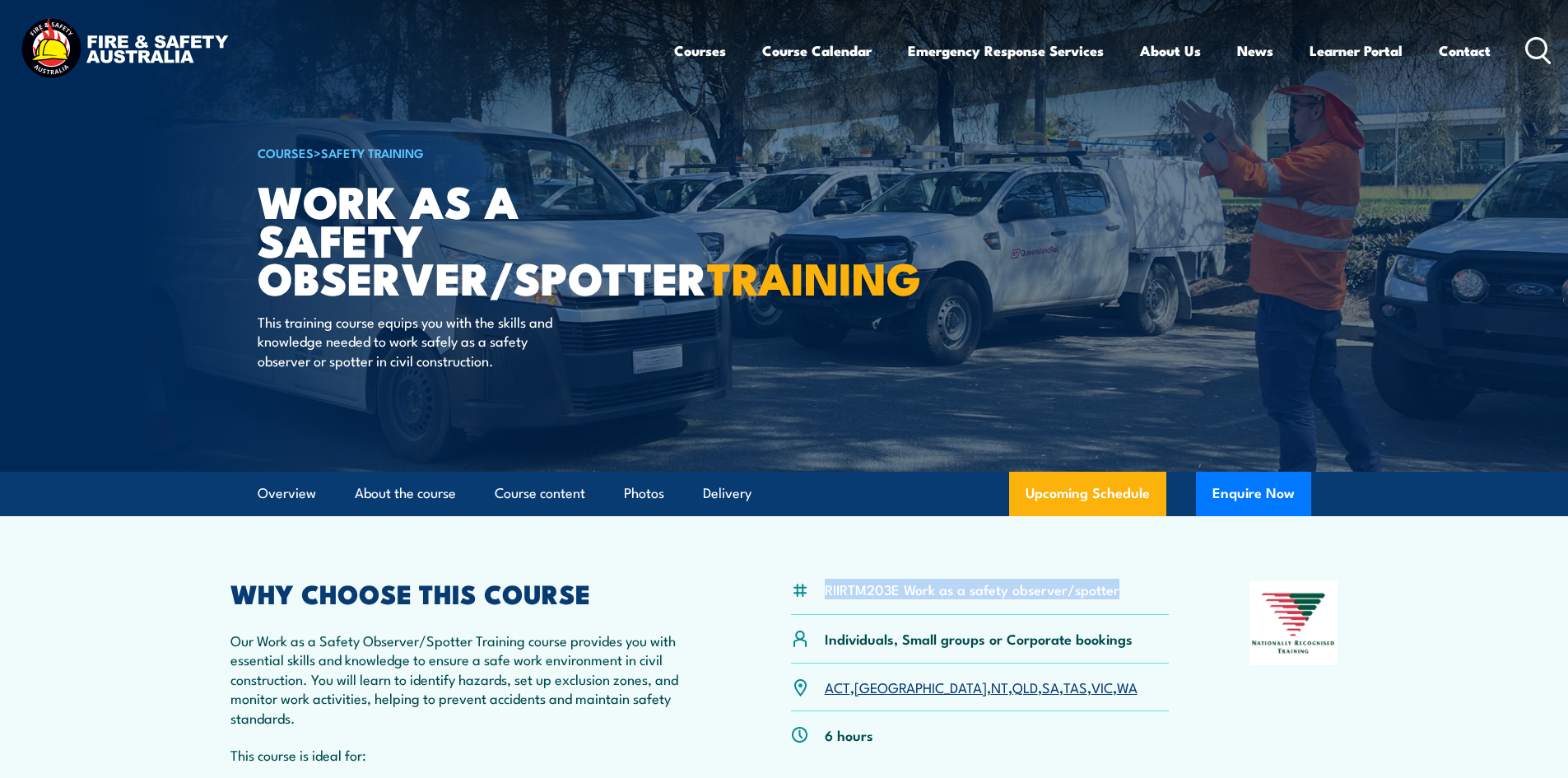
drag, startPoint x: 825, startPoint y: 589, endPoint x: 1138, endPoint y: 599, distance: 313.2
click at [1138, 599] on div "RIIRTM203E Work as a safety observer/spotter" at bounding box center [980, 598] width 379 height 34
copy li "RIIRTM203E Work as a safety observer/spotter"
